Goal: Navigation & Orientation: Find specific page/section

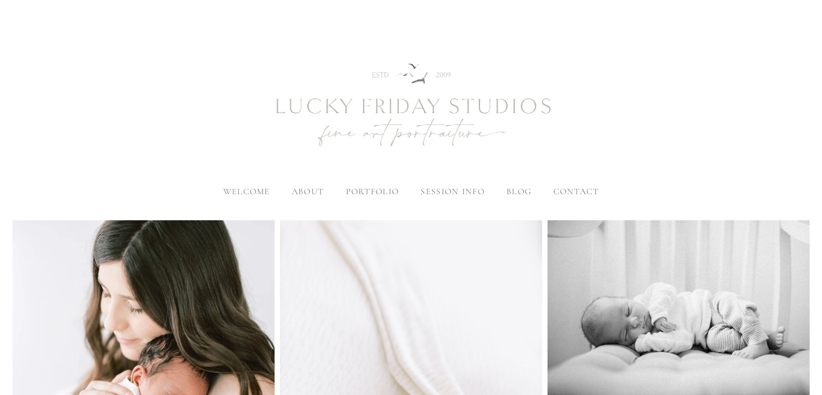
click at [409, 111] on img at bounding box center [411, 106] width 389 height 162
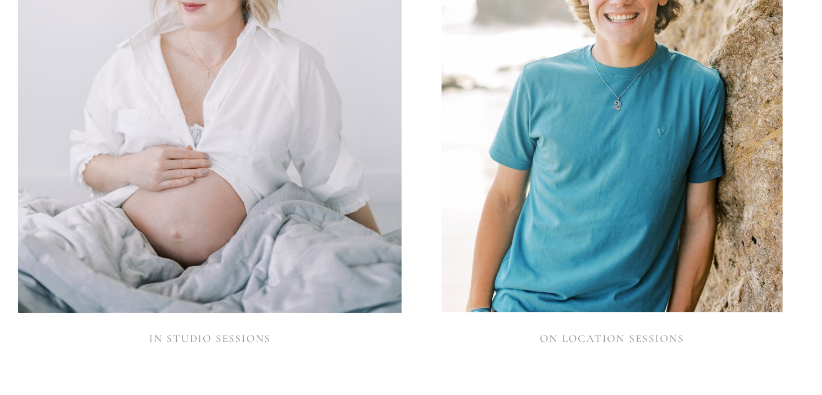
scroll to position [1298, 0]
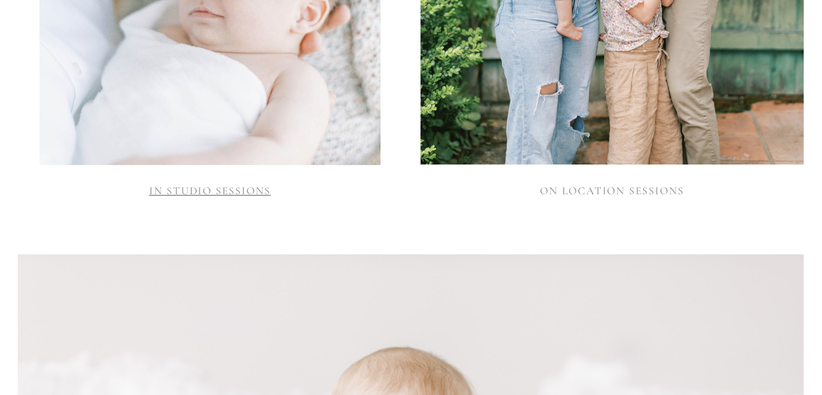
click at [236, 193] on link "IN STUDIO SESSIONS" at bounding box center [210, 190] width 122 height 13
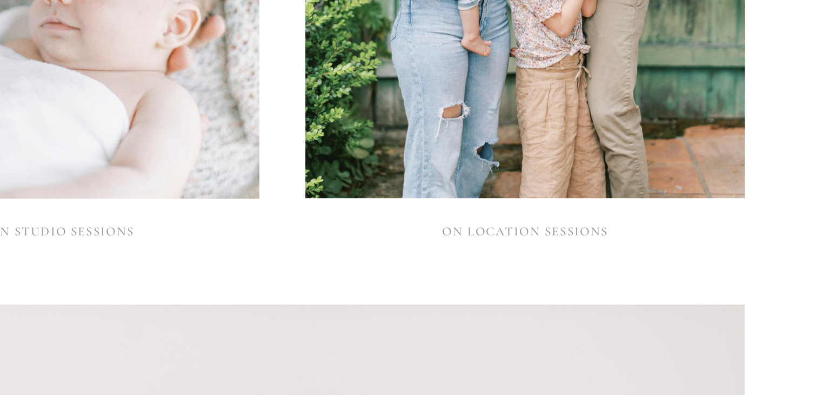
scroll to position [1289, 0]
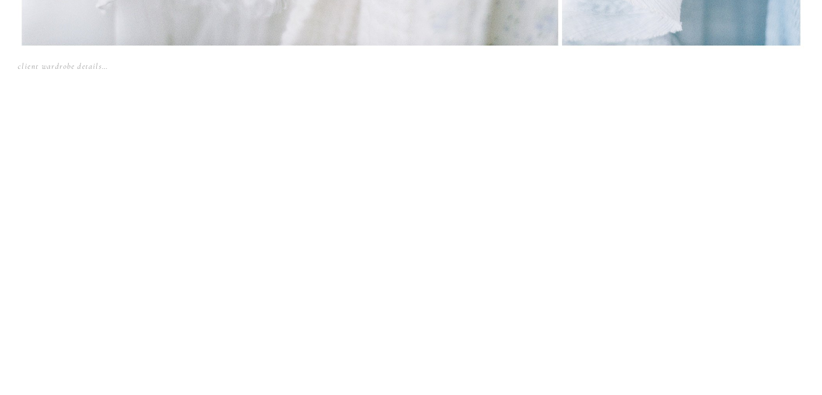
scroll to position [10544, 0]
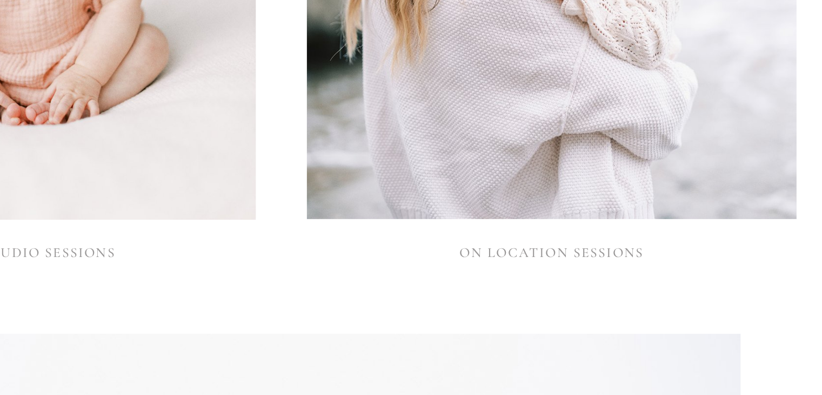
scroll to position [1289, 0]
